Goal: Information Seeking & Learning: Understand process/instructions

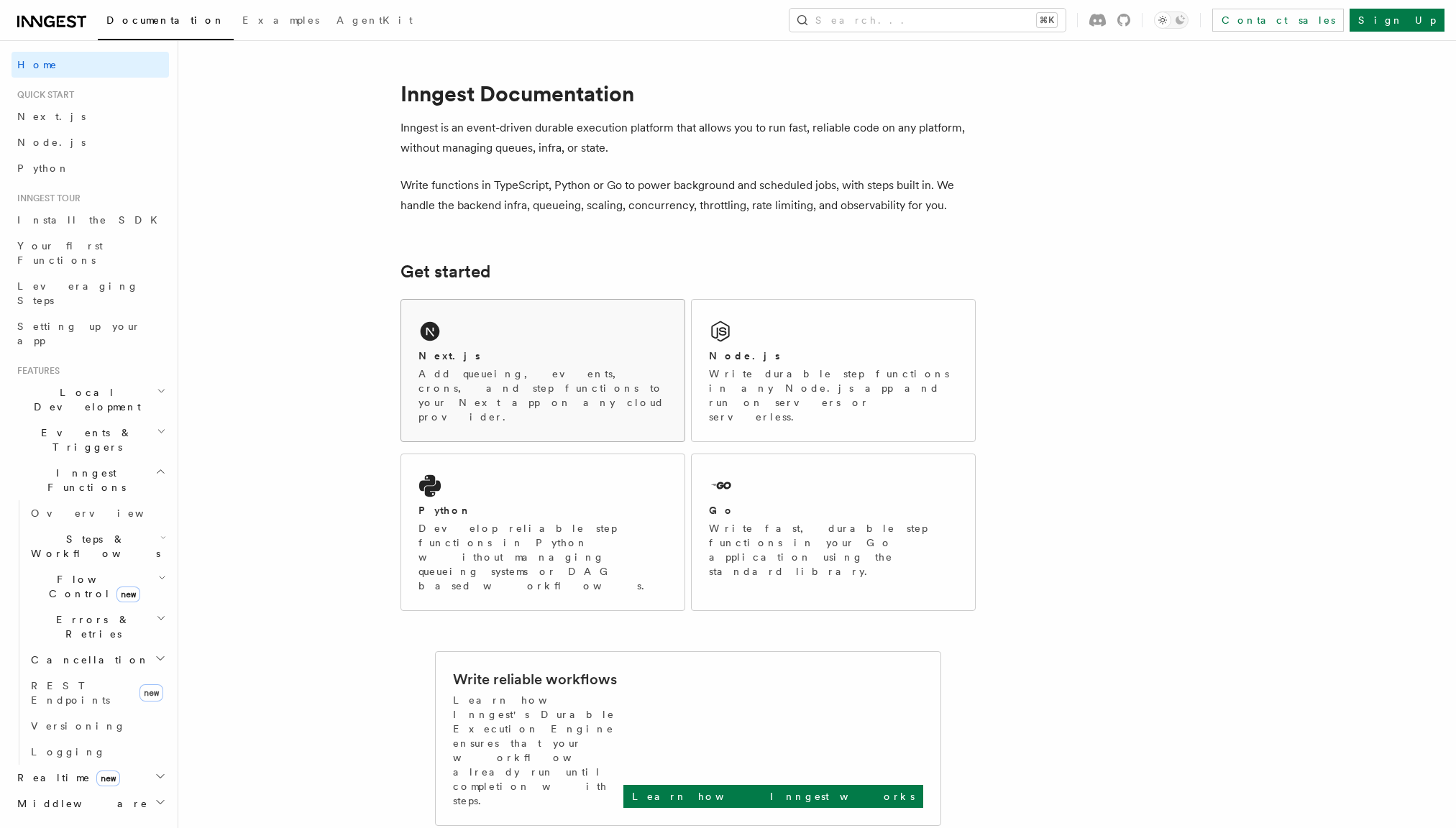
click at [510, 319] on div "Next.js Add queueing, events, crons, and step functions to your Next app on any…" at bounding box center [543, 370] width 284 height 142
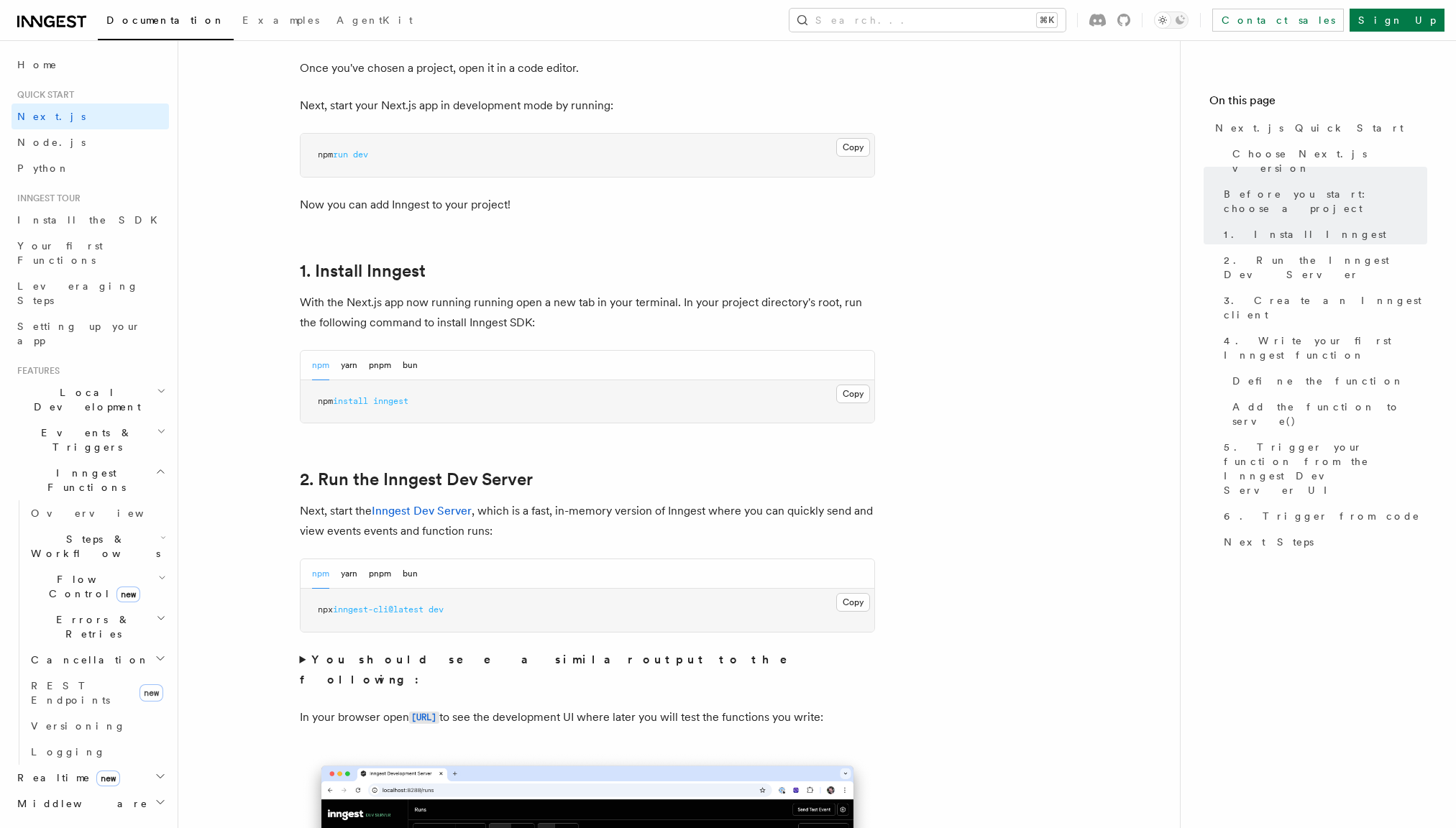
scroll to position [618, 0]
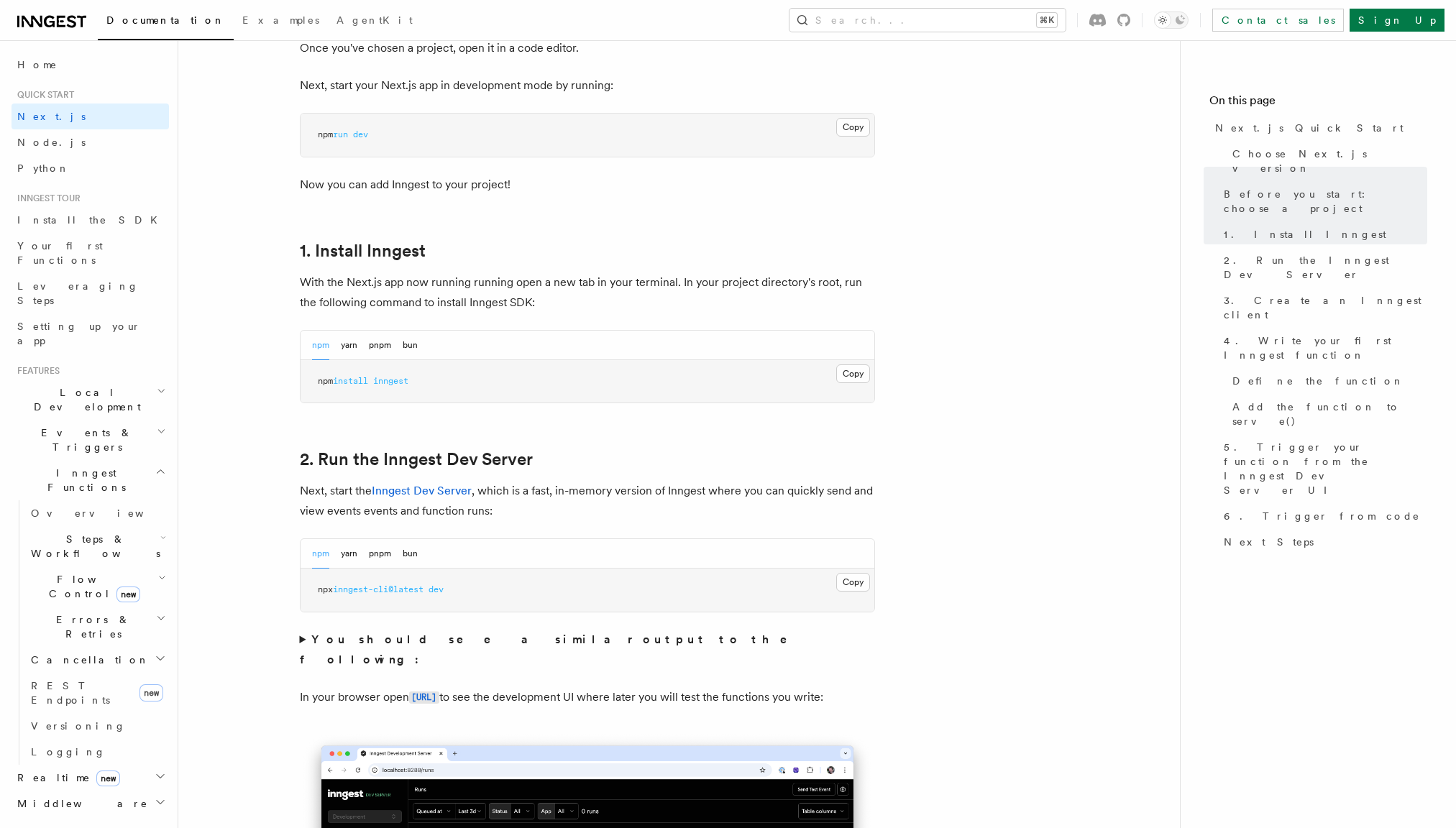
click at [420, 590] on span "inngest-cli@latest" at bounding box center [378, 589] width 91 height 10
copy div "npx inngest-cli@latest dev"
